Goal: Find specific page/section: Find specific page/section

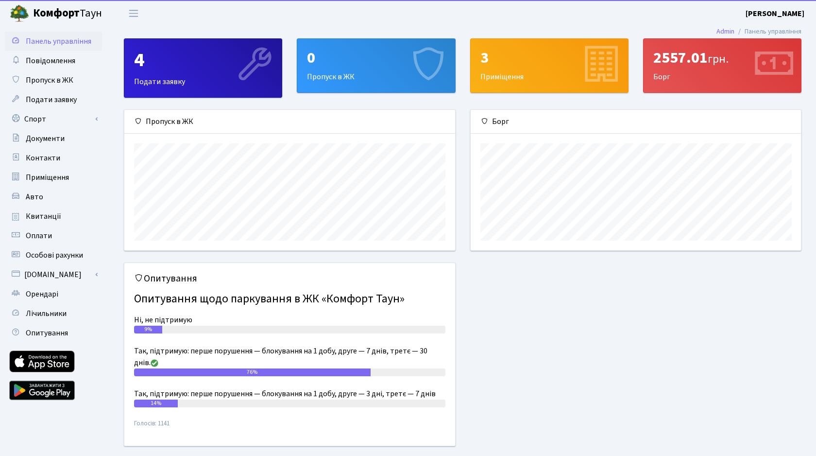
scroll to position [140, 330]
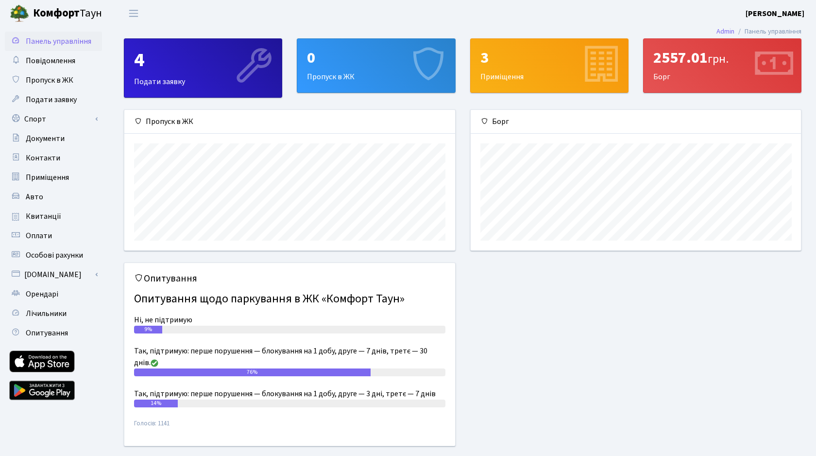
click at [149, 69] on div "4" at bounding box center [203, 60] width 138 height 23
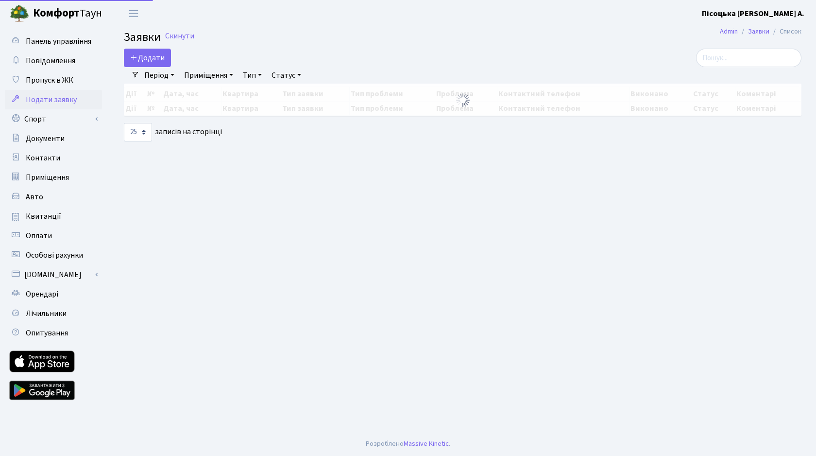
select select "25"
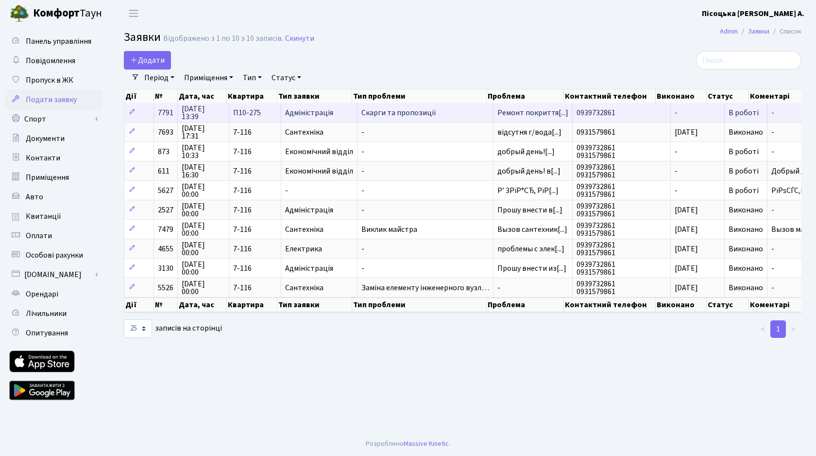
click at [404, 117] on td "Скарги та пропозиції" at bounding box center [426, 112] width 136 height 19
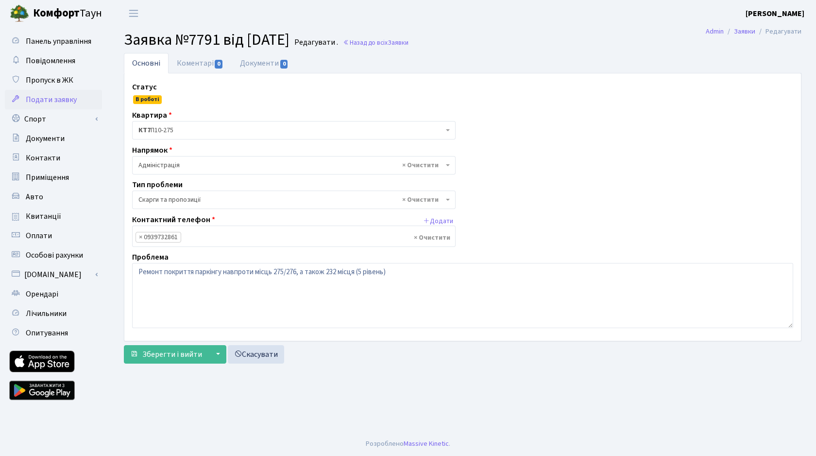
select select "55"
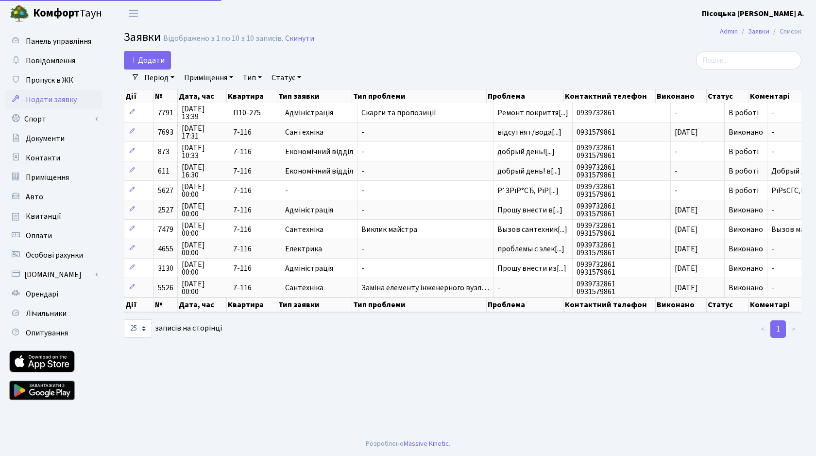
select select "25"
click at [43, 219] on span "Квитанції" at bounding box center [43, 216] width 35 height 11
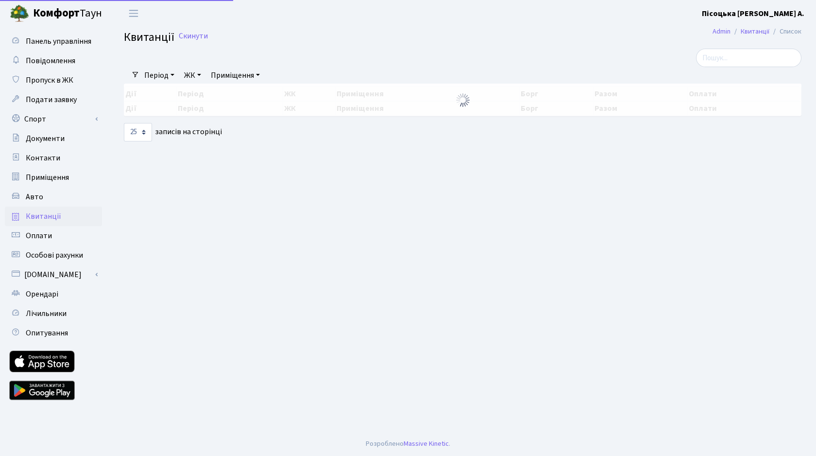
select select "25"
